Goal: Transaction & Acquisition: Download file/media

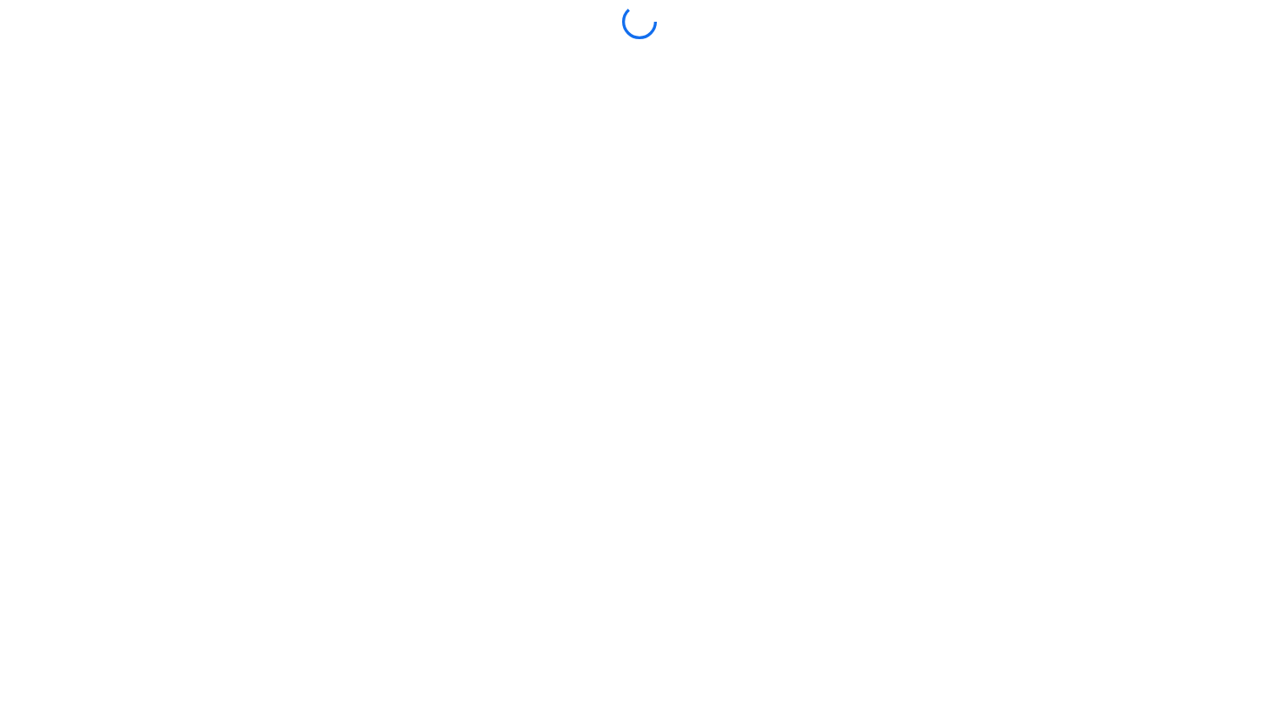
click at [614, 508] on body at bounding box center [639, 361] width 1279 height 723
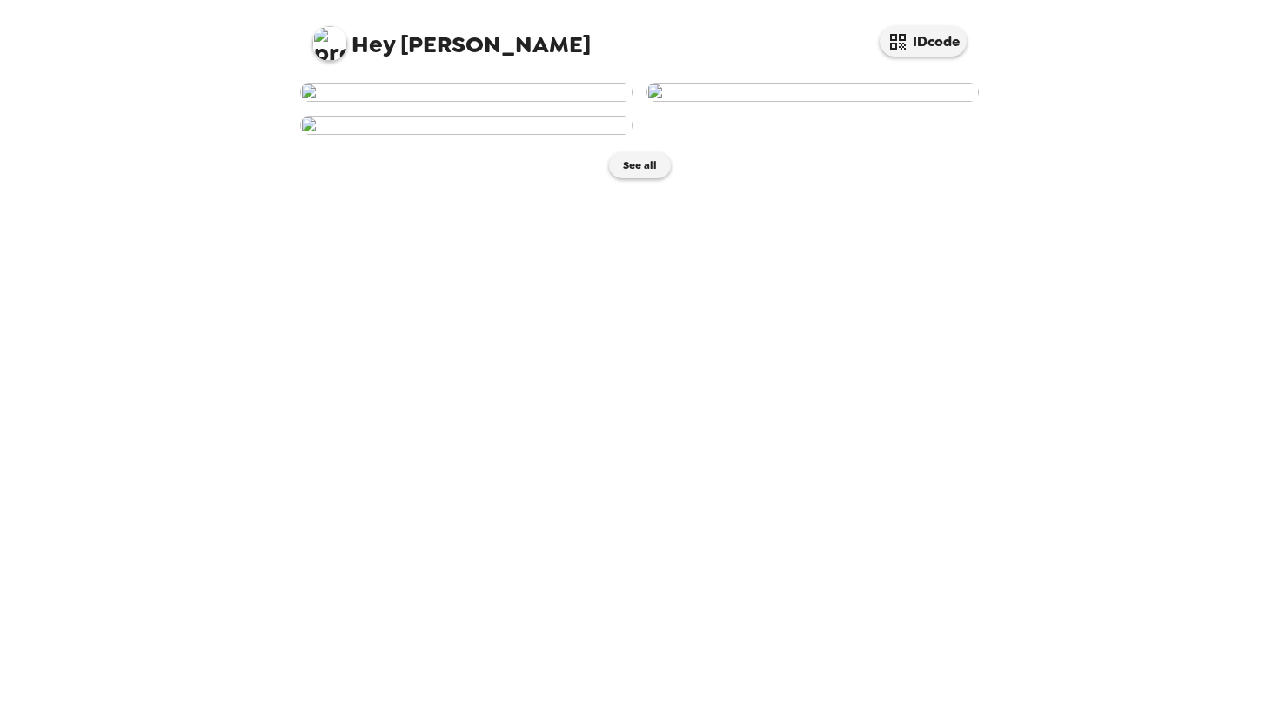
scroll to position [47, 0]
click at [801, 102] on img at bounding box center [813, 92] width 332 height 19
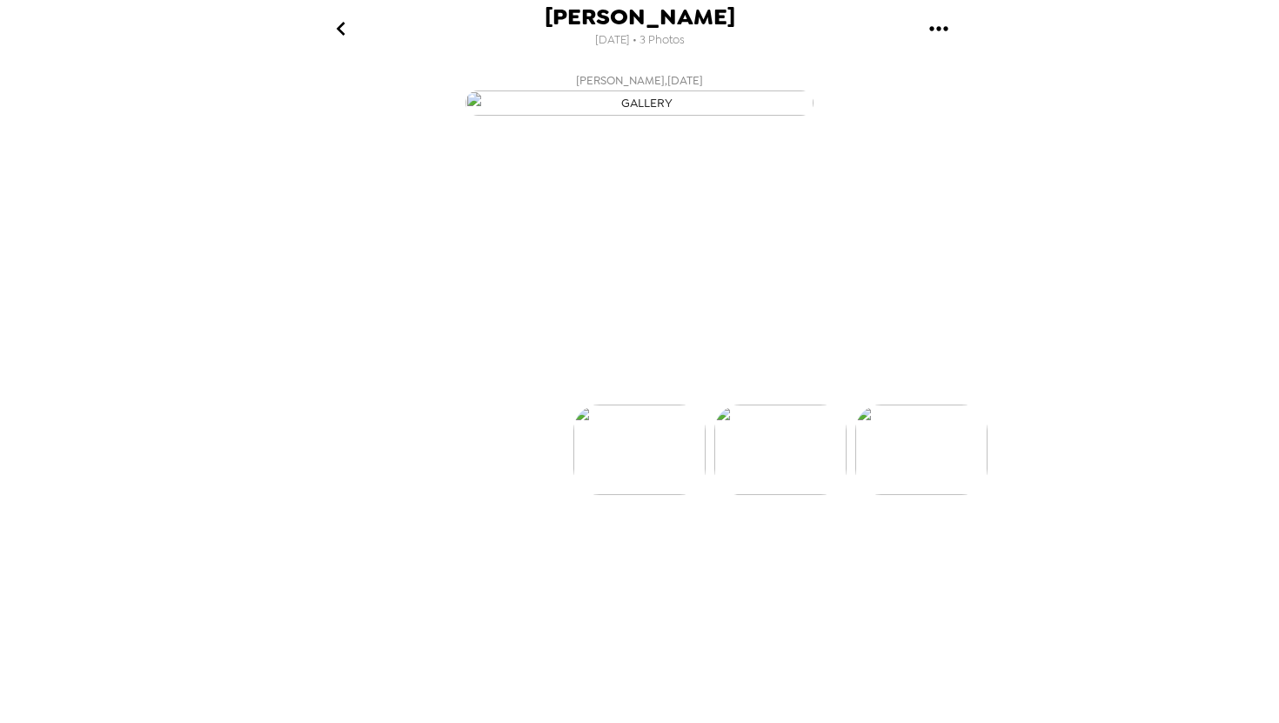
scroll to position [0, 139]
click at [948, 26] on icon "gallery menu" at bounding box center [939, 29] width 28 height 28
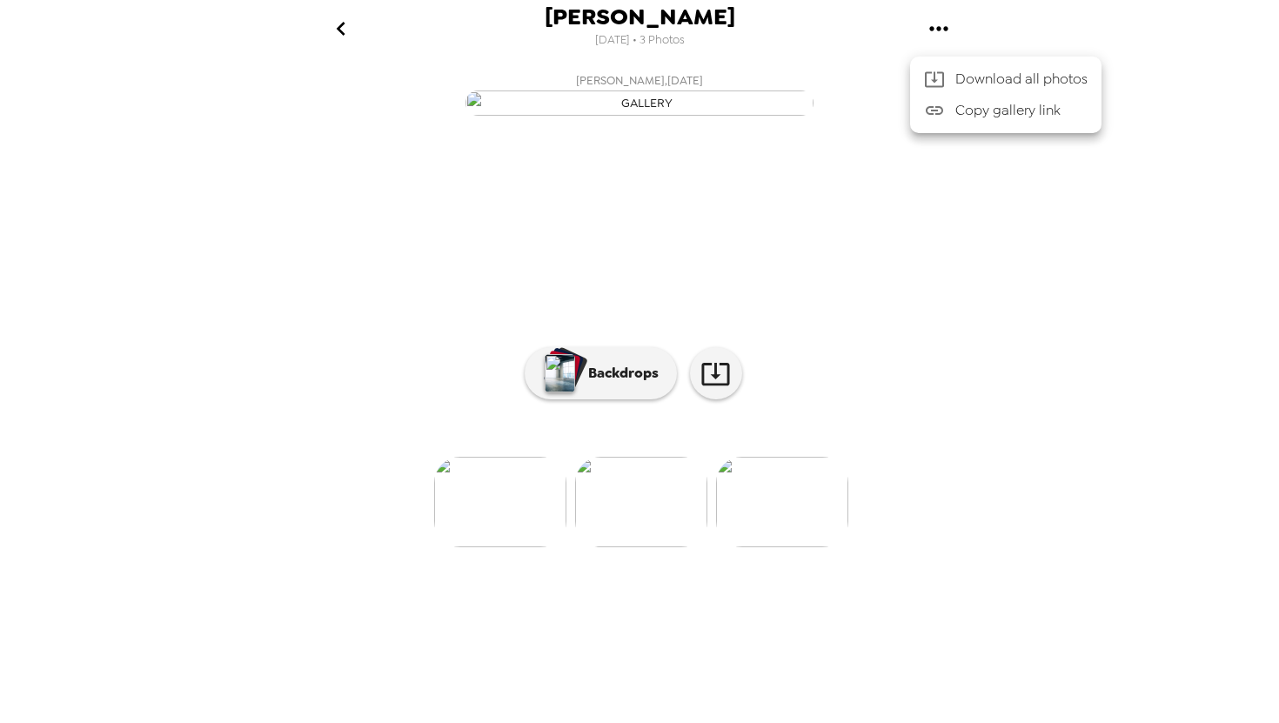
click at [1041, 78] on span "Download all photos" at bounding box center [1021, 79] width 132 height 21
click at [618, 547] on img at bounding box center [641, 502] width 132 height 91
